Goal: Transaction & Acquisition: Book appointment/travel/reservation

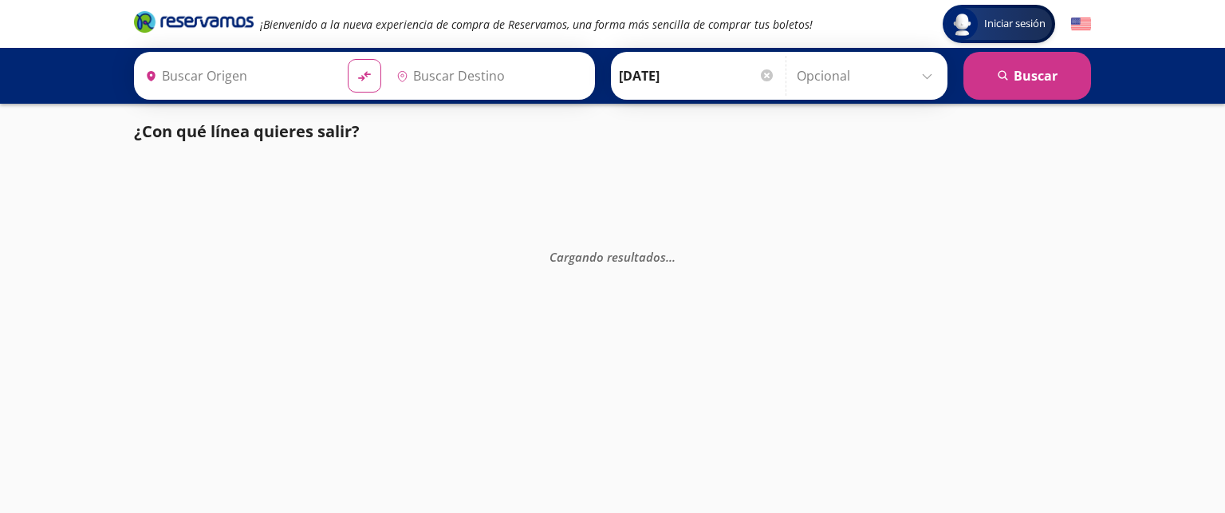
type input "[GEOGRAPHIC_DATA], [GEOGRAPHIC_DATA]"
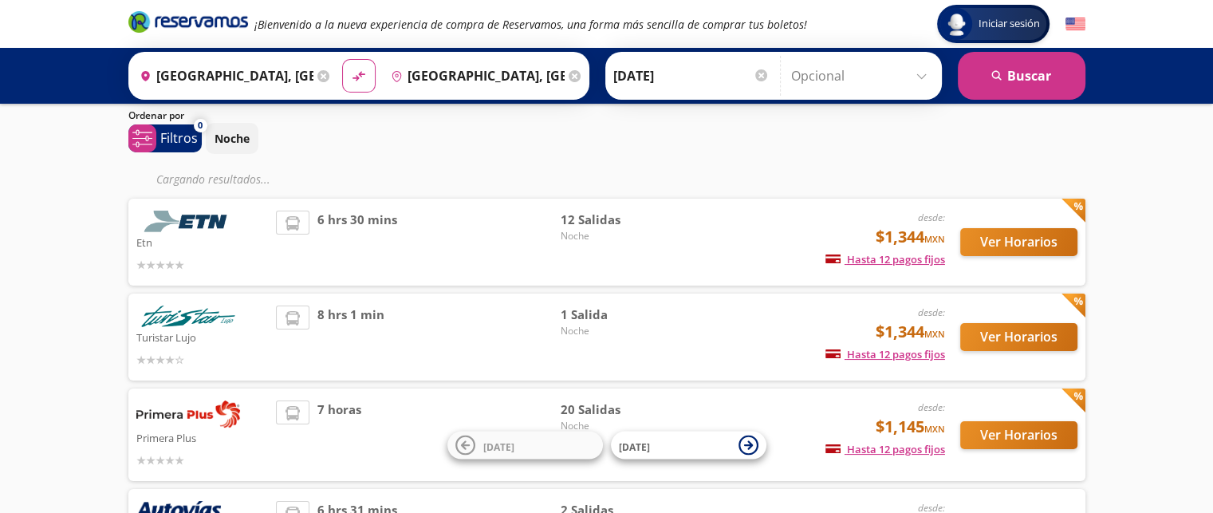
scroll to position [80, 0]
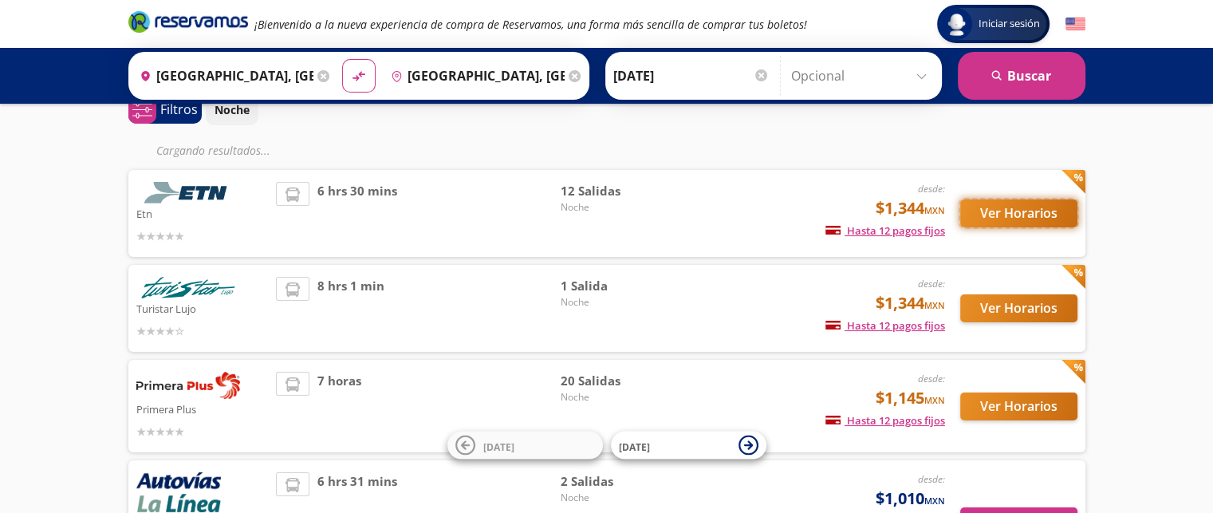
drag, startPoint x: 1003, startPoint y: 211, endPoint x: 1074, endPoint y: 220, distance: 70.7
click at [1074, 220] on button "Ver Horarios" at bounding box center [1018, 213] width 117 height 28
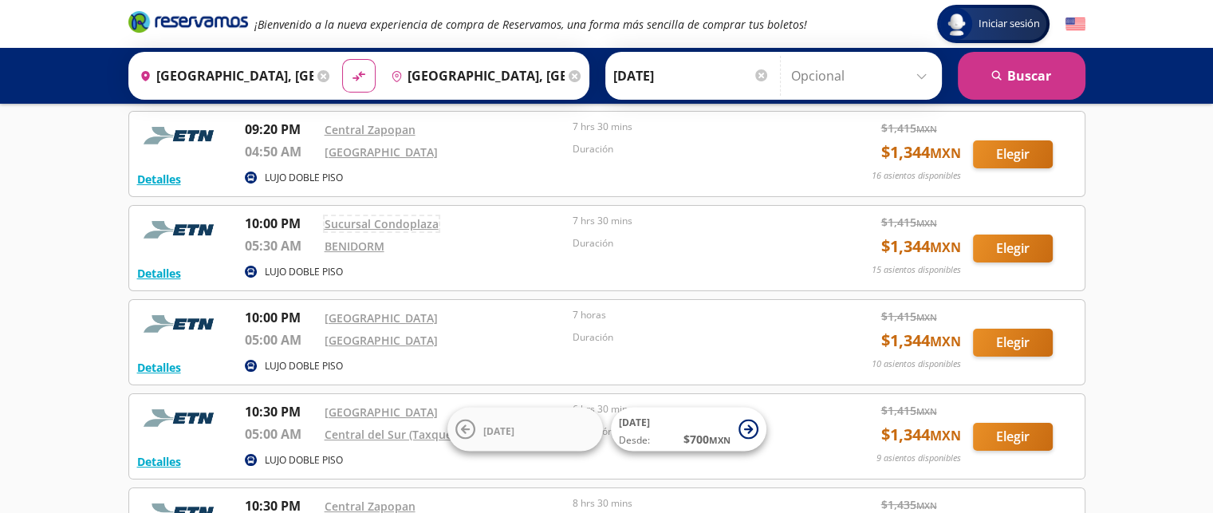
scroll to position [160, 0]
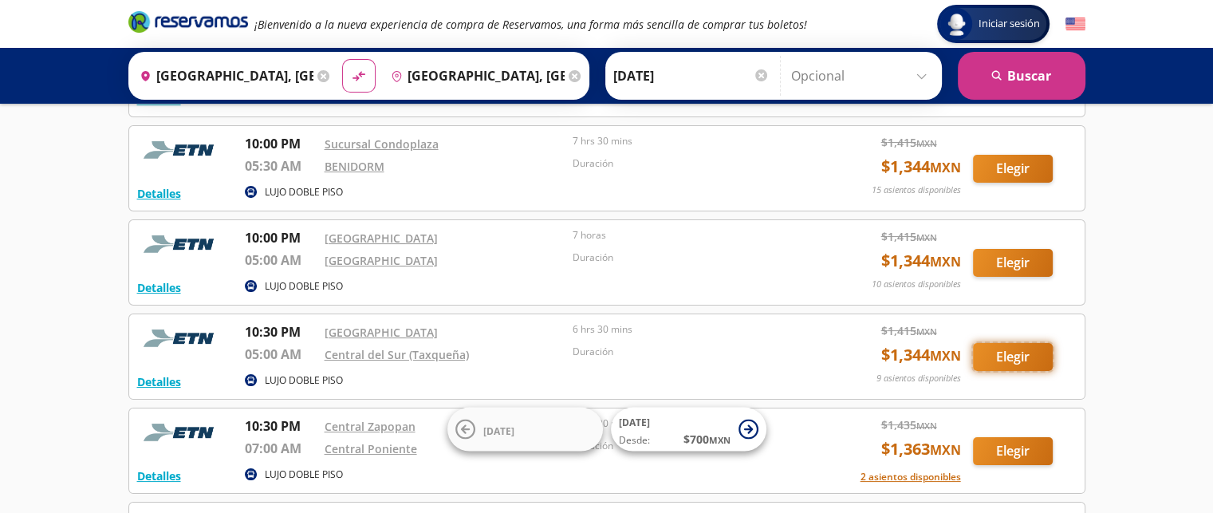
drag, startPoint x: 163, startPoint y: 376, endPoint x: 1022, endPoint y: 360, distance: 859.2
click at [1022, 360] on button "Elegir" at bounding box center [1013, 357] width 80 height 28
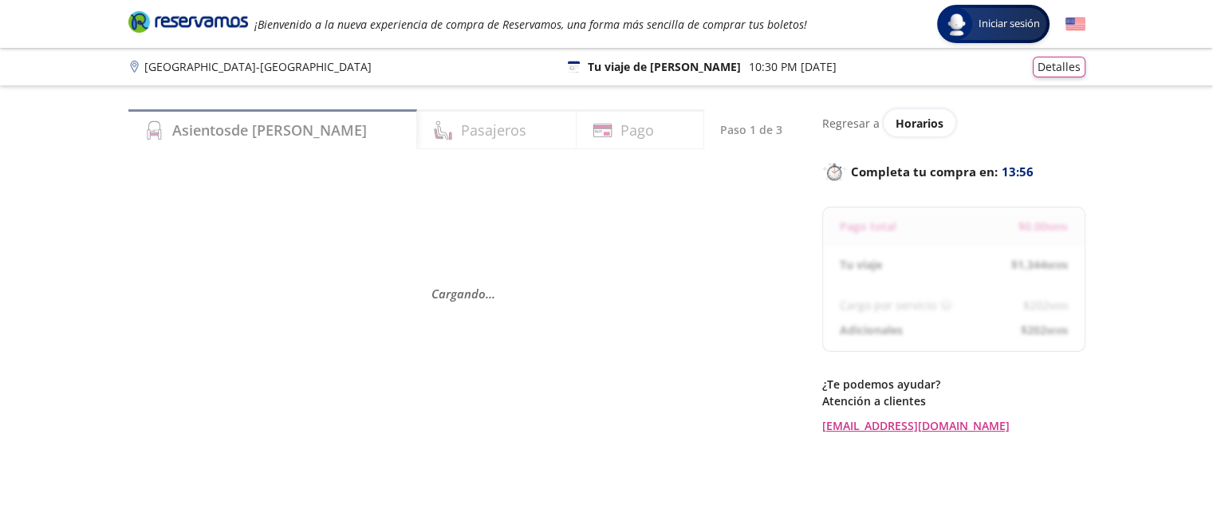
scroll to position [136, 0]
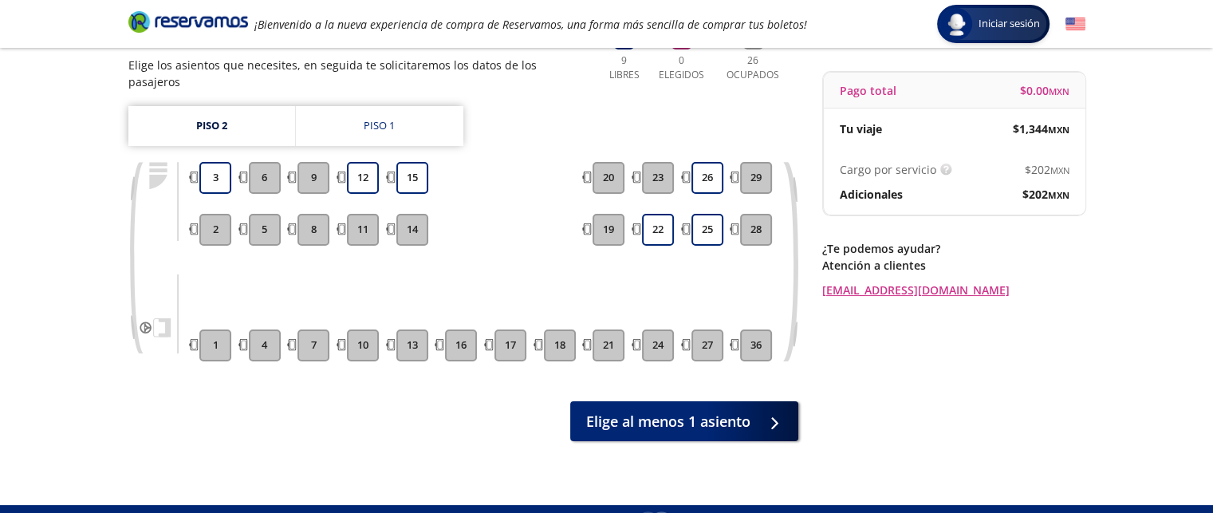
scroll to position [80, 0]
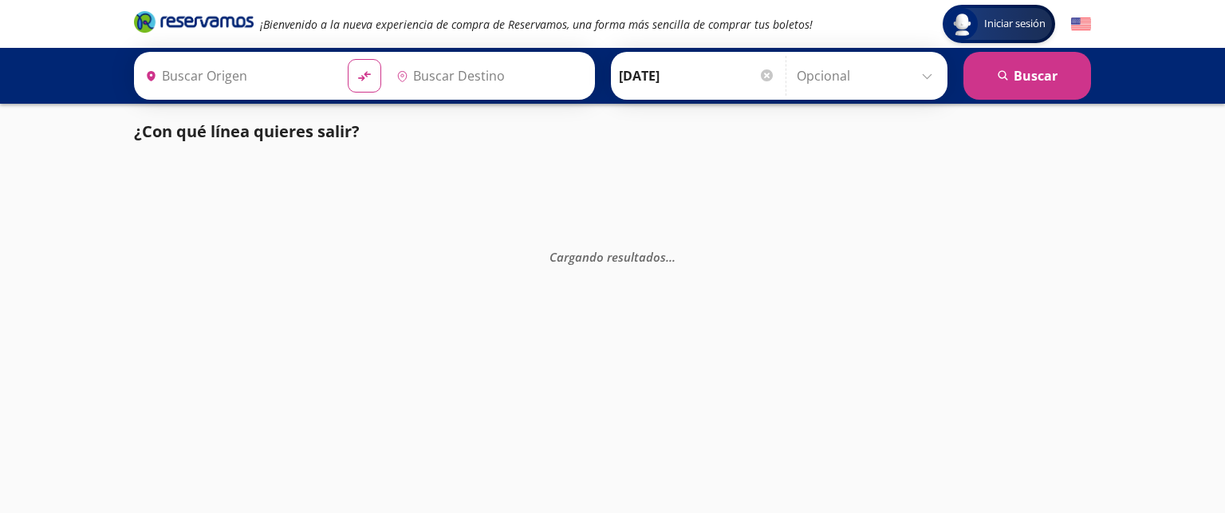
type input "[GEOGRAPHIC_DATA], [GEOGRAPHIC_DATA]"
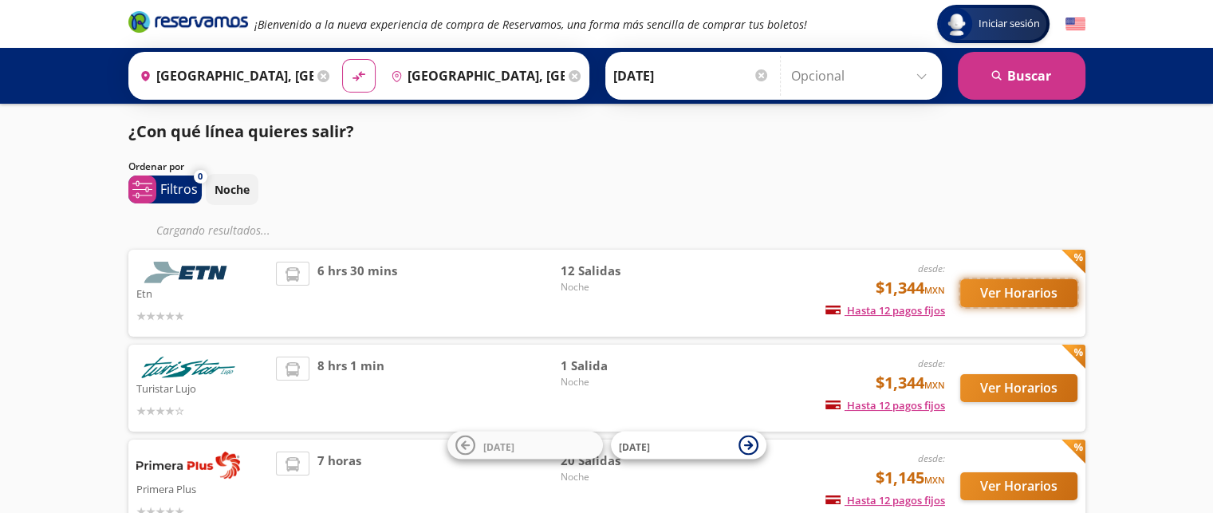
click at [999, 297] on button "Ver Horarios" at bounding box center [1018, 293] width 117 height 28
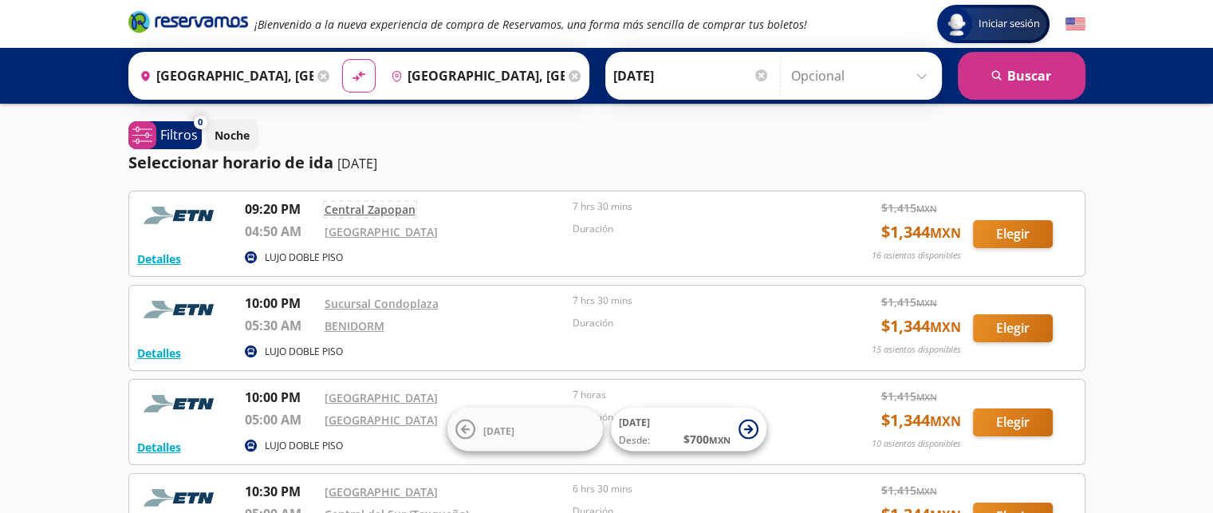
click at [357, 210] on link "Central Zapopan" at bounding box center [370, 209] width 91 height 15
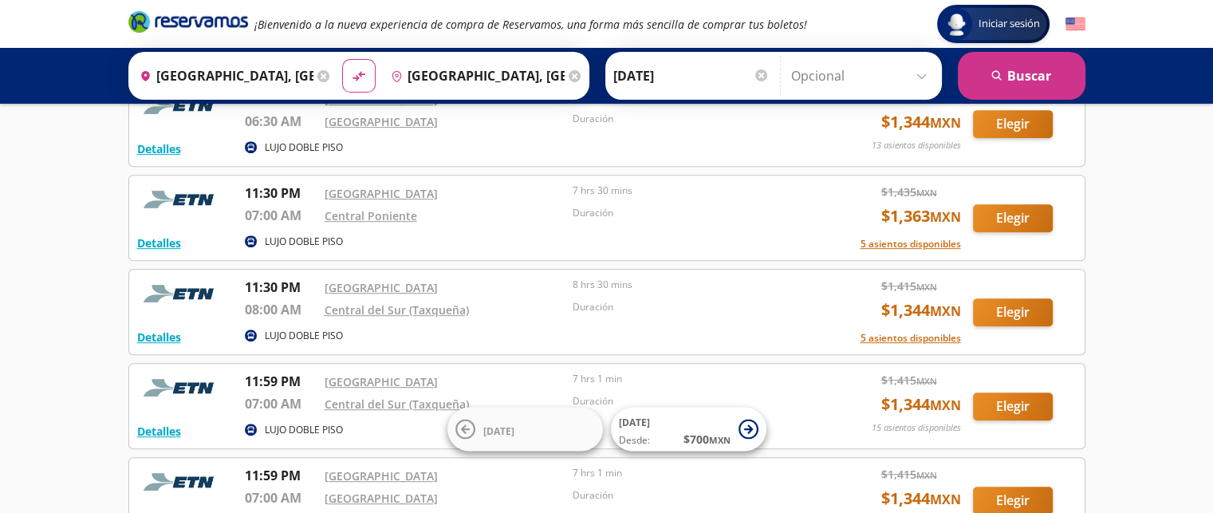
scroll to position [798, 0]
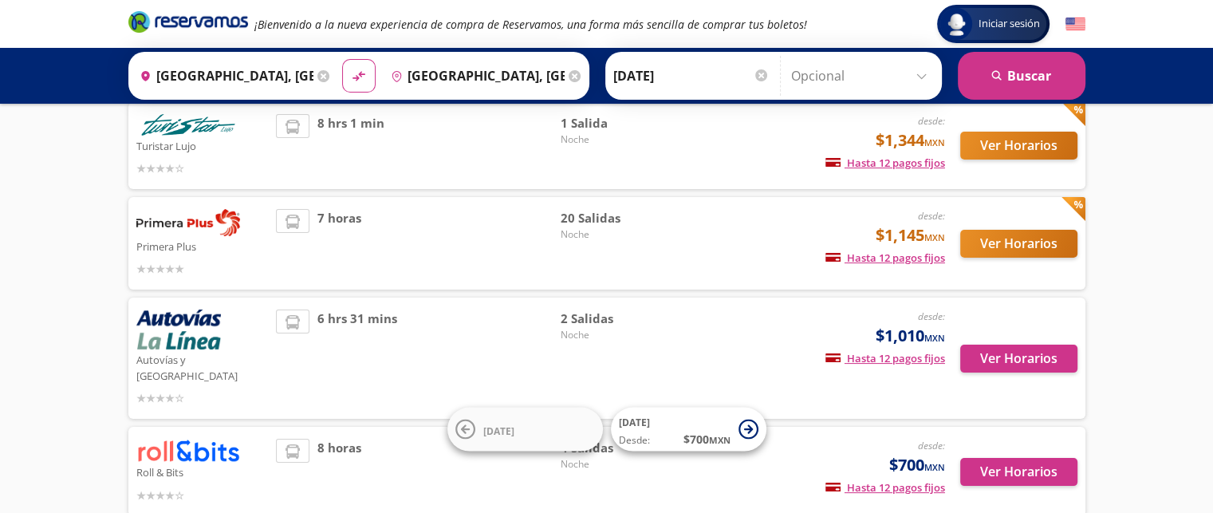
scroll to position [239, 0]
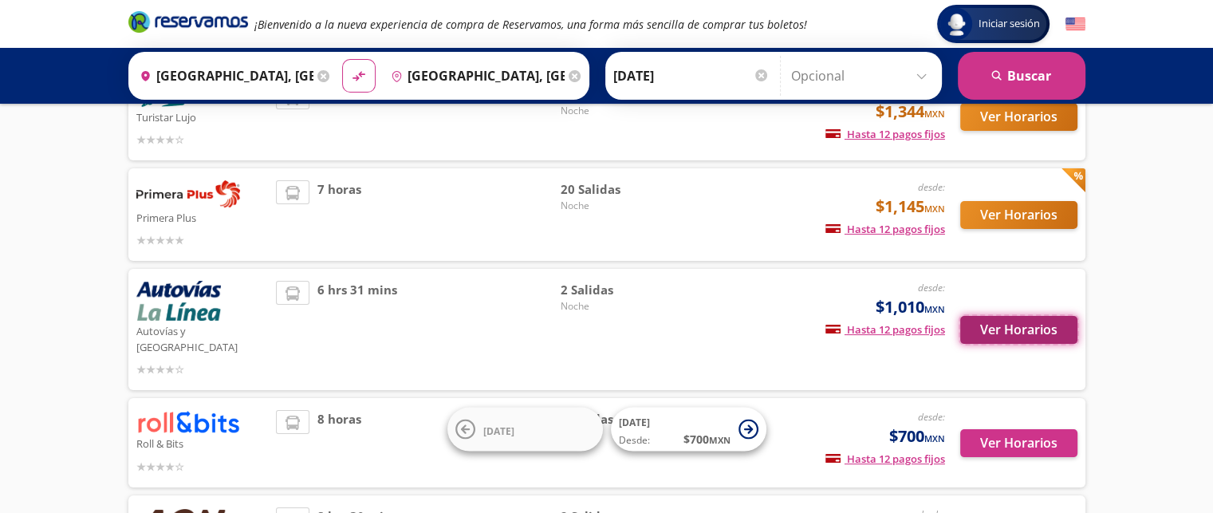
click at [1014, 317] on button "Ver Horarios" at bounding box center [1018, 330] width 117 height 28
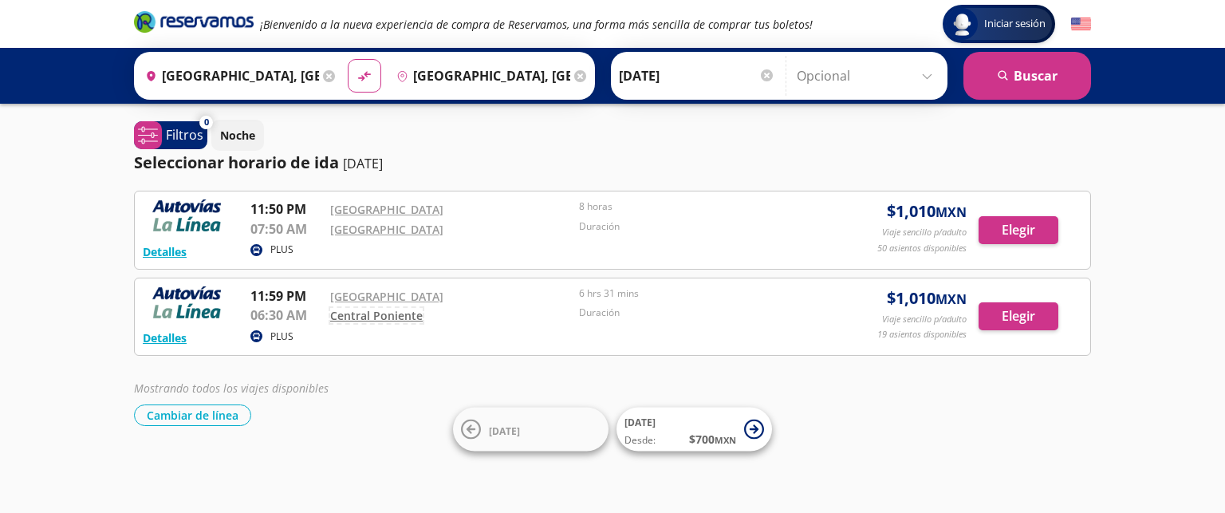
click at [332, 312] on link "Central Poniente" at bounding box center [376, 315] width 93 height 15
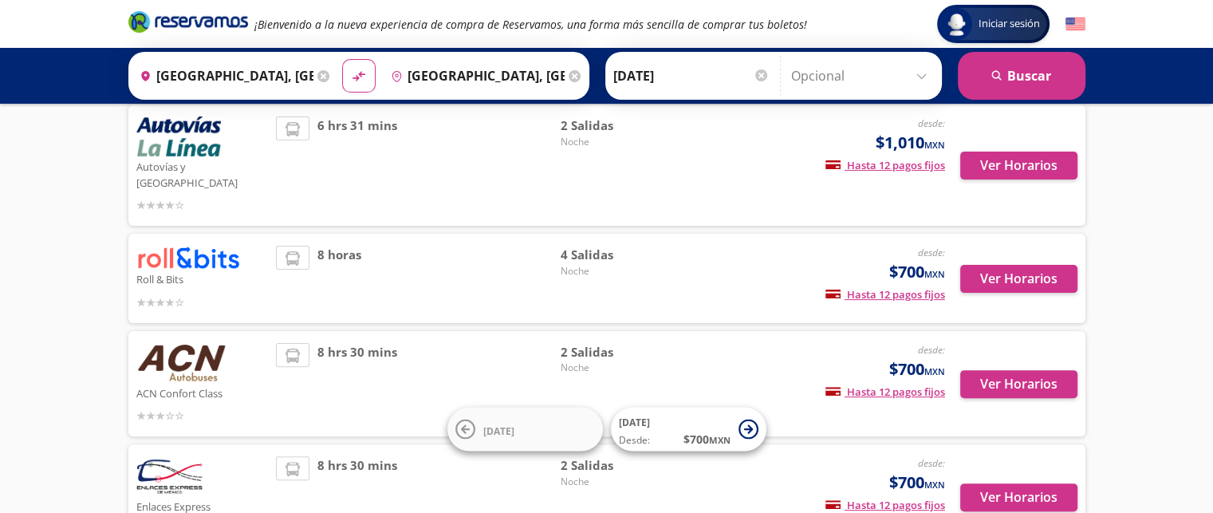
scroll to position [479, 0]
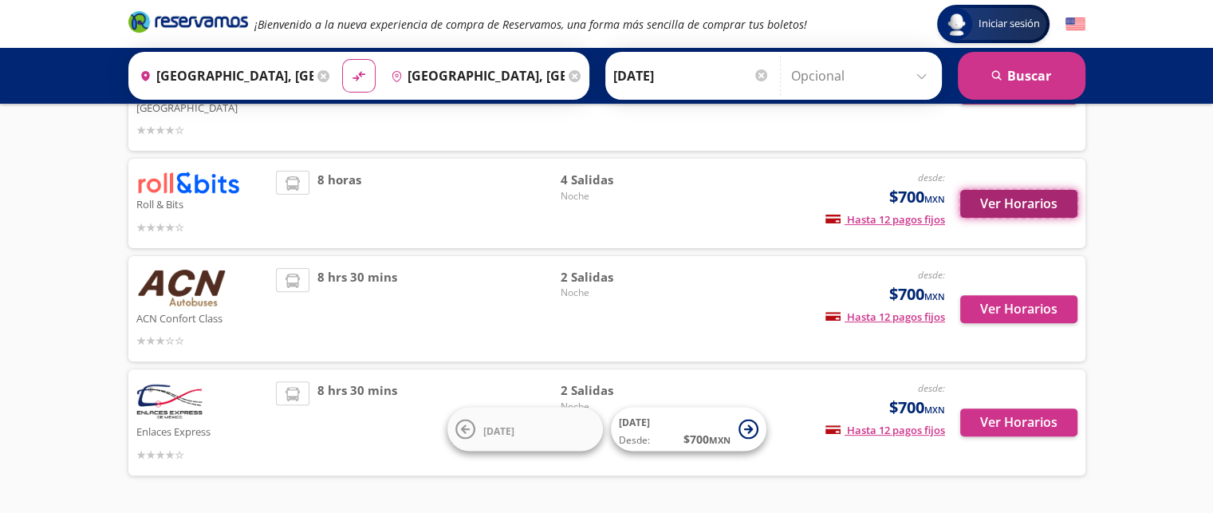
click at [1002, 190] on button "Ver Horarios" at bounding box center [1018, 204] width 117 height 28
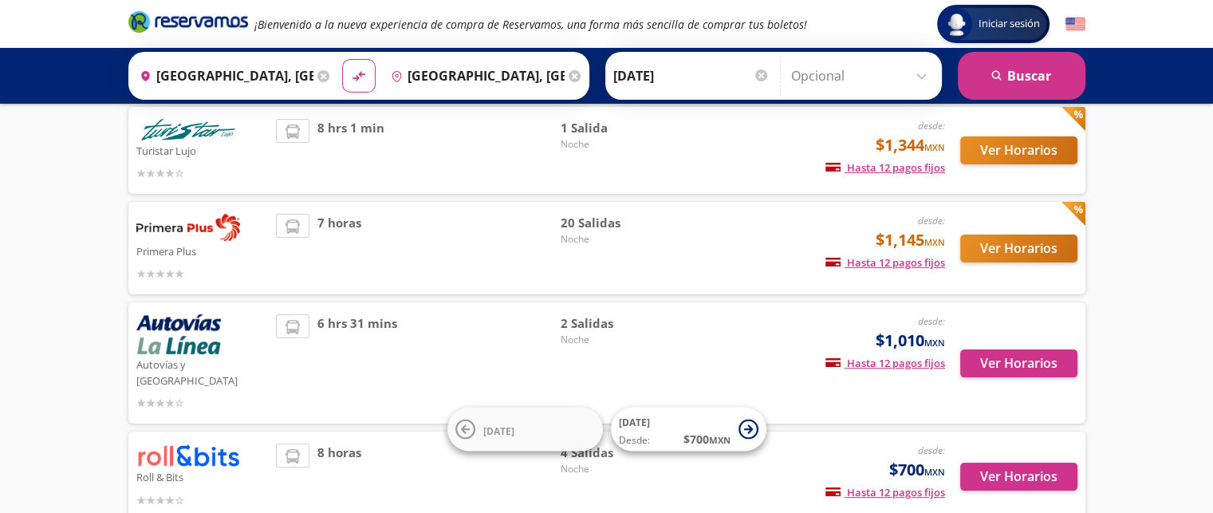
scroll to position [160, 0]
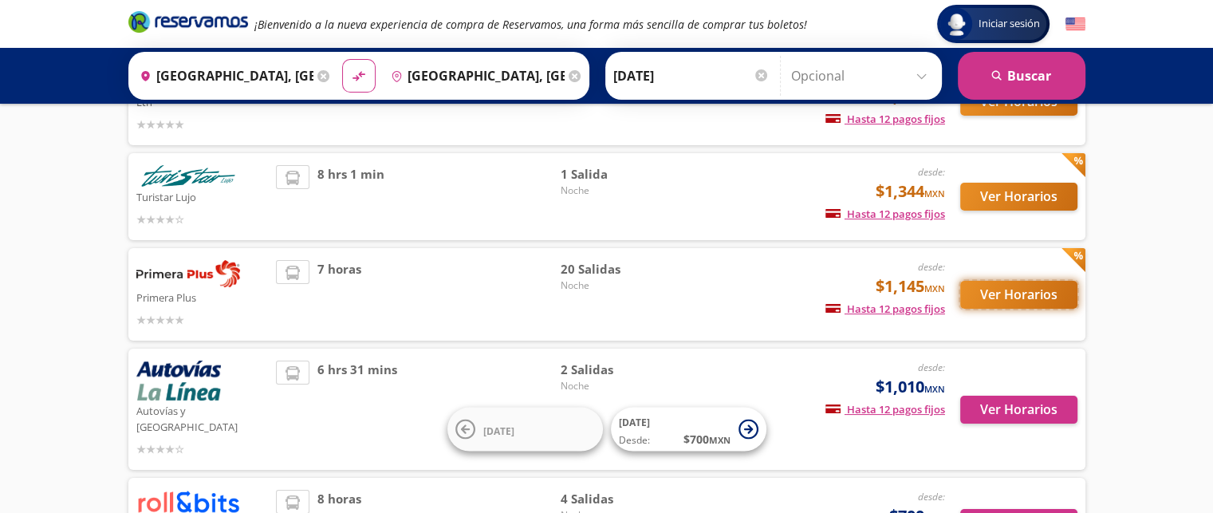
click at [985, 286] on button "Ver Horarios" at bounding box center [1018, 295] width 117 height 28
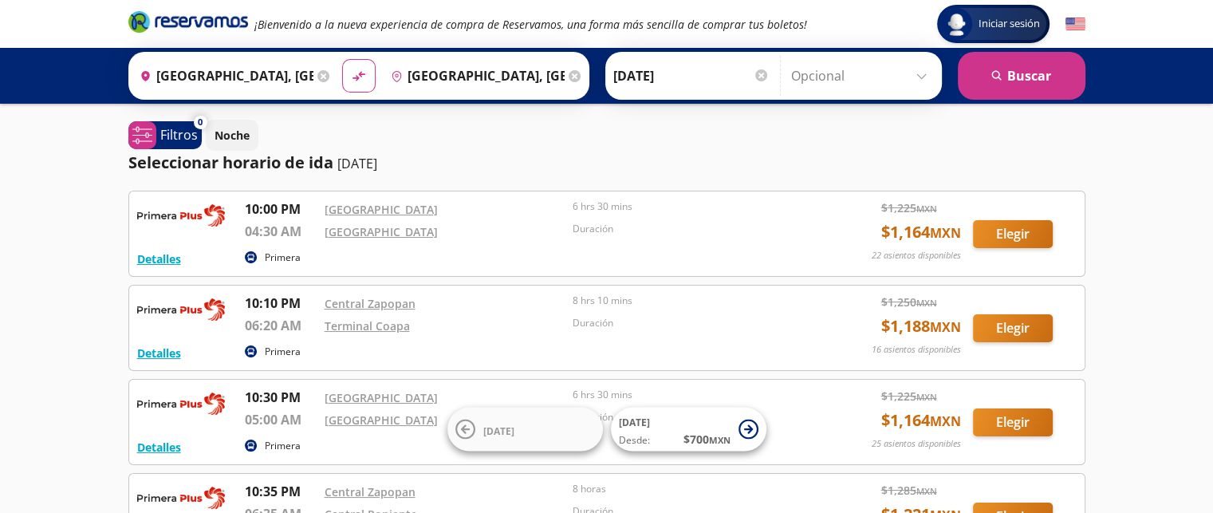
click at [826, 71] on input "Opcional" at bounding box center [862, 76] width 143 height 40
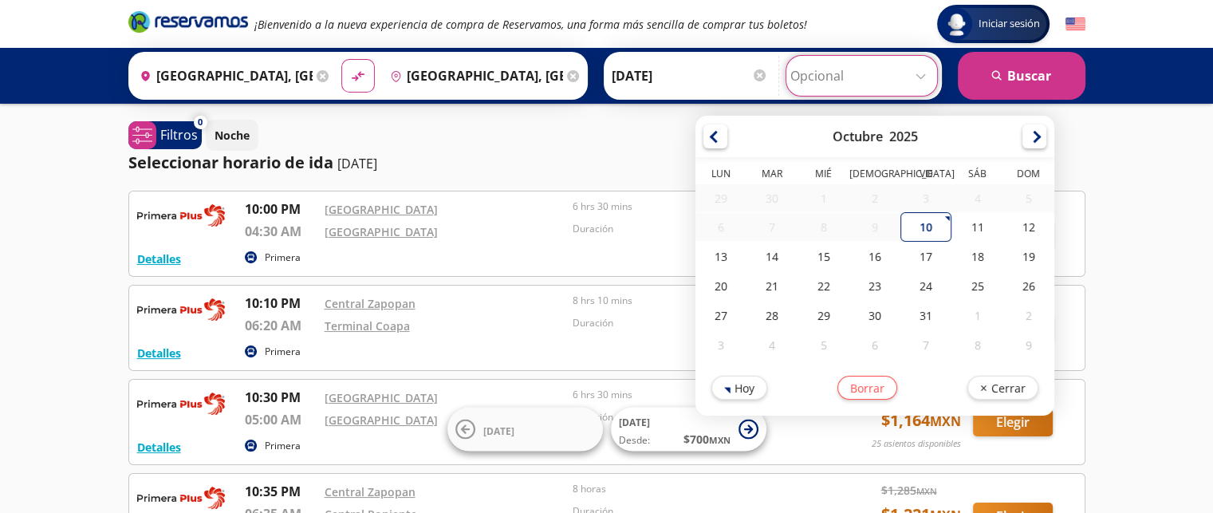
click at [823, 71] on input "Opcional" at bounding box center [861, 76] width 143 height 40
